Goal: Find specific page/section: Find specific page/section

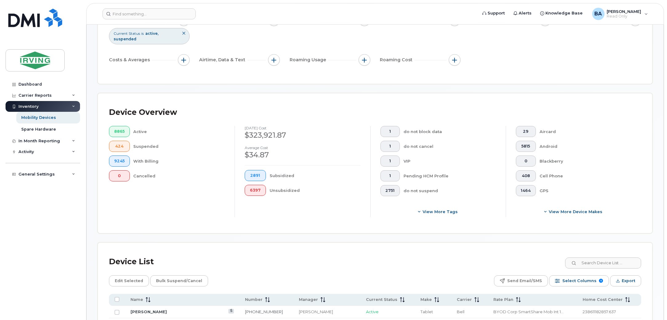
scroll to position [77, 0]
click at [619, 261] on input at bounding box center [603, 262] width 77 height 11
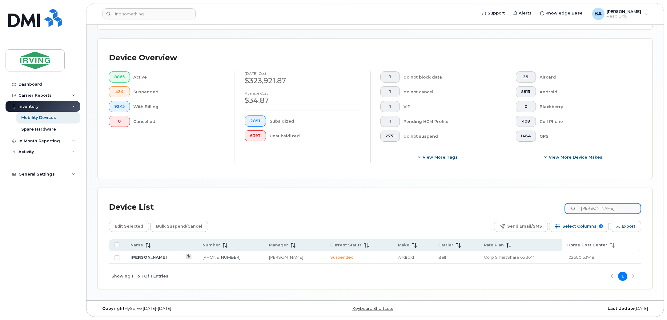
scroll to position [131, 0]
type input "bradley leblanc"
click at [149, 258] on link "Bradley Leblanc" at bounding box center [149, 257] width 36 height 5
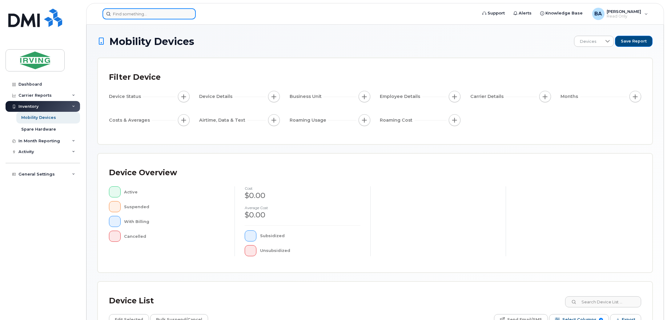
click at [141, 14] on input at bounding box center [149, 13] width 93 height 11
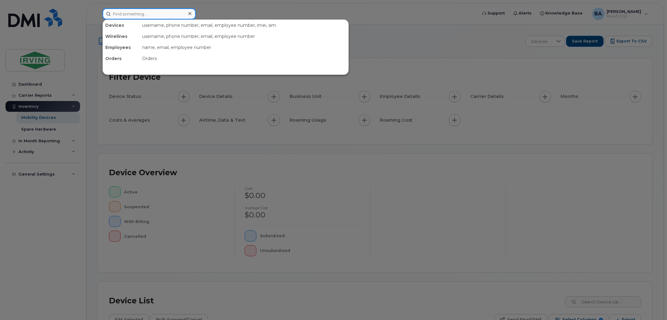
click at [119, 14] on input at bounding box center [149, 13] width 93 height 11
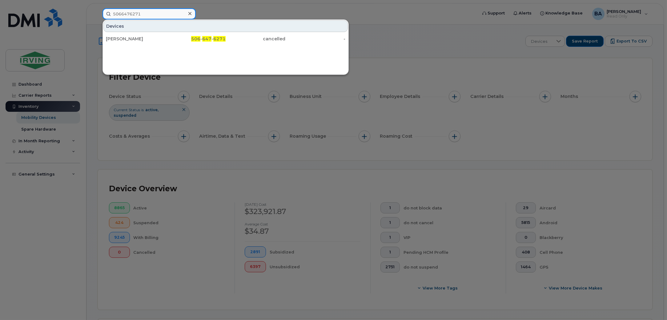
type input "5066476271"
click at [128, 33] on div "[PERSON_NAME] 506 - 647 - 6271 cancelled -" at bounding box center [226, 39] width 246 height 12
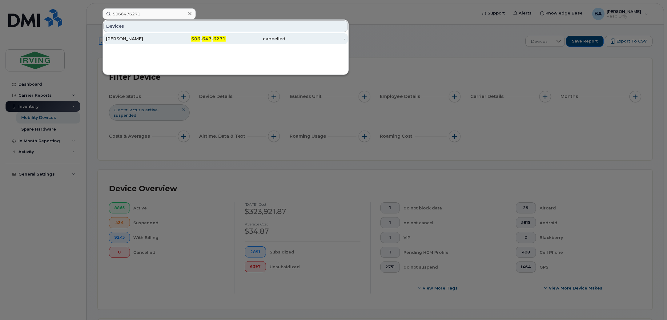
click at [125, 40] on div "[PERSON_NAME]" at bounding box center [136, 39] width 60 height 6
